Goal: Use online tool/utility

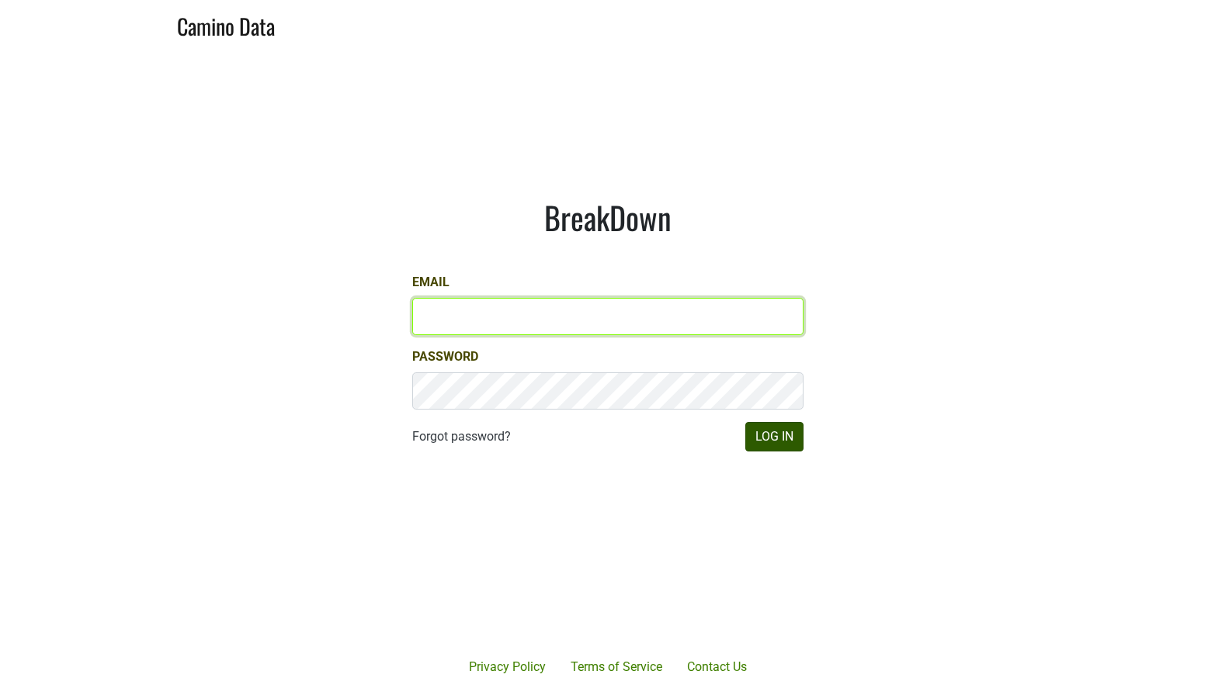
type input "[EMAIL_ADDRESS][DOMAIN_NAME]"
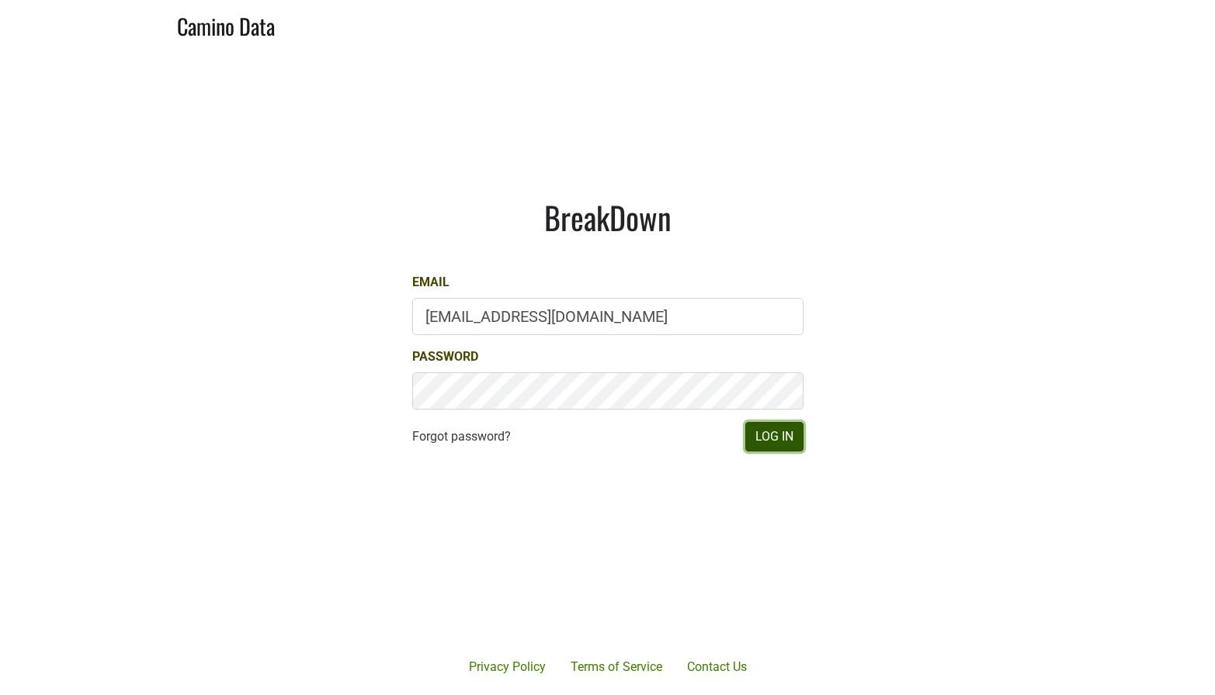
click at [757, 435] on button "Log In" at bounding box center [774, 436] width 58 height 29
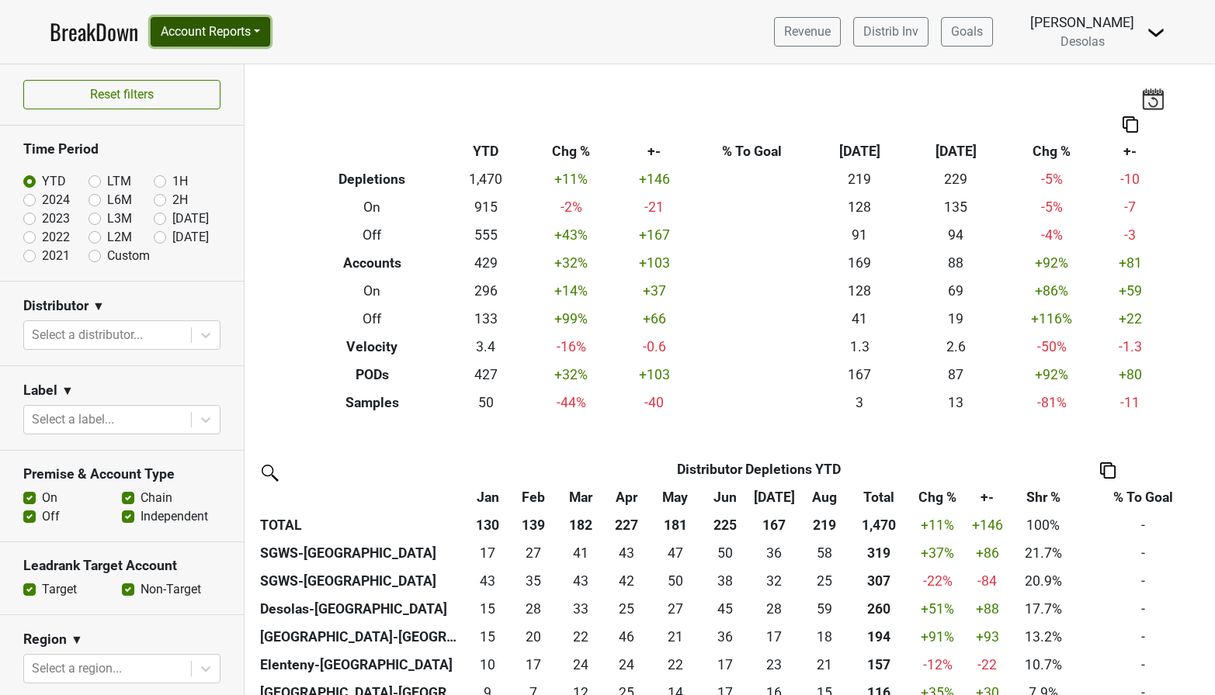
click at [196, 25] on button "Account Reports" at bounding box center [211, 31] width 120 height 29
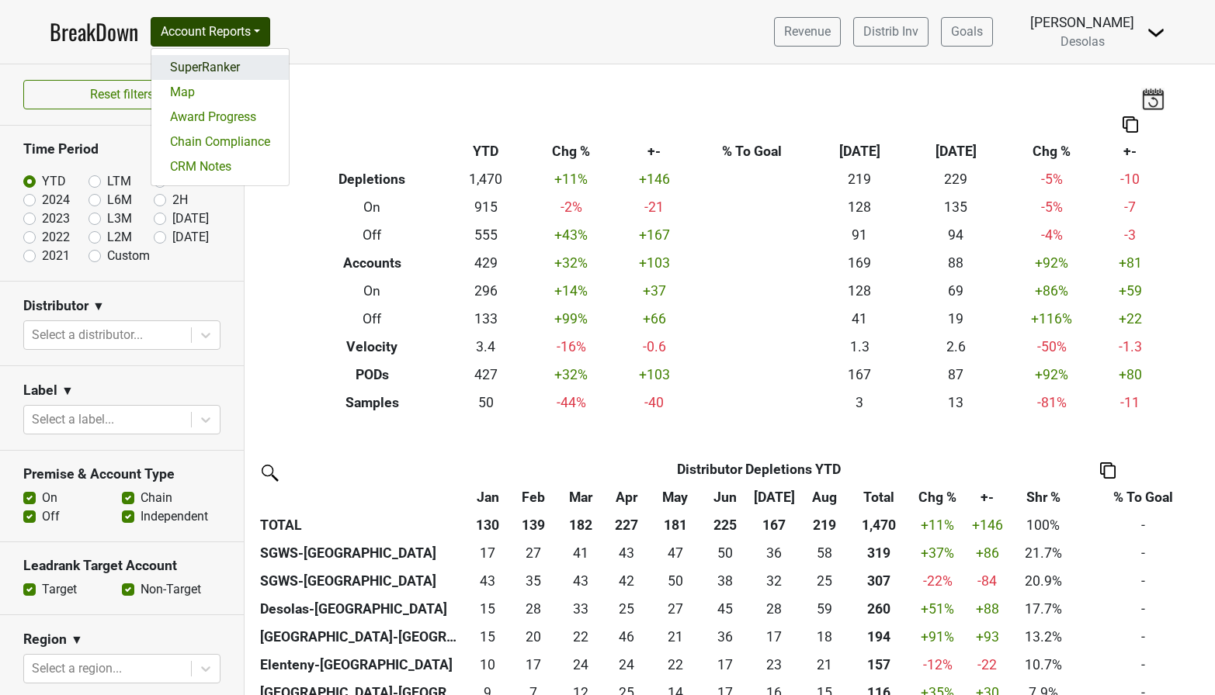
click at [191, 70] on link "SuperRanker" at bounding box center [219, 67] width 137 height 25
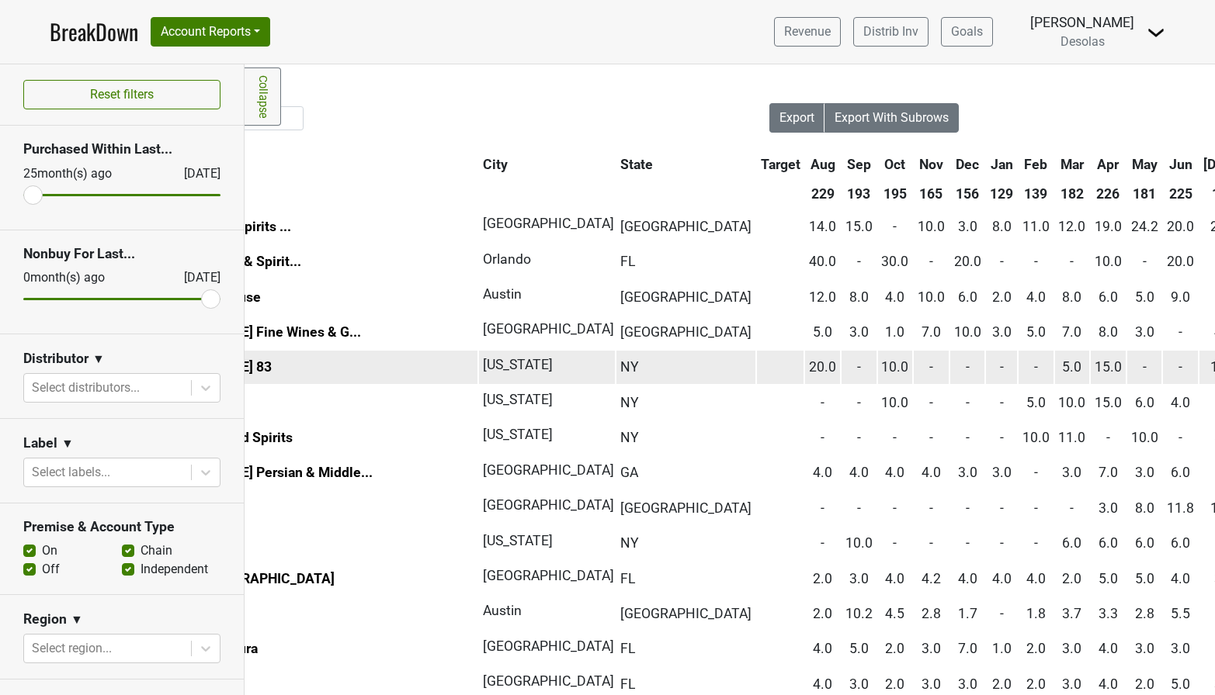
scroll to position [0, 71]
